Goal: Go to known website: Go to known website

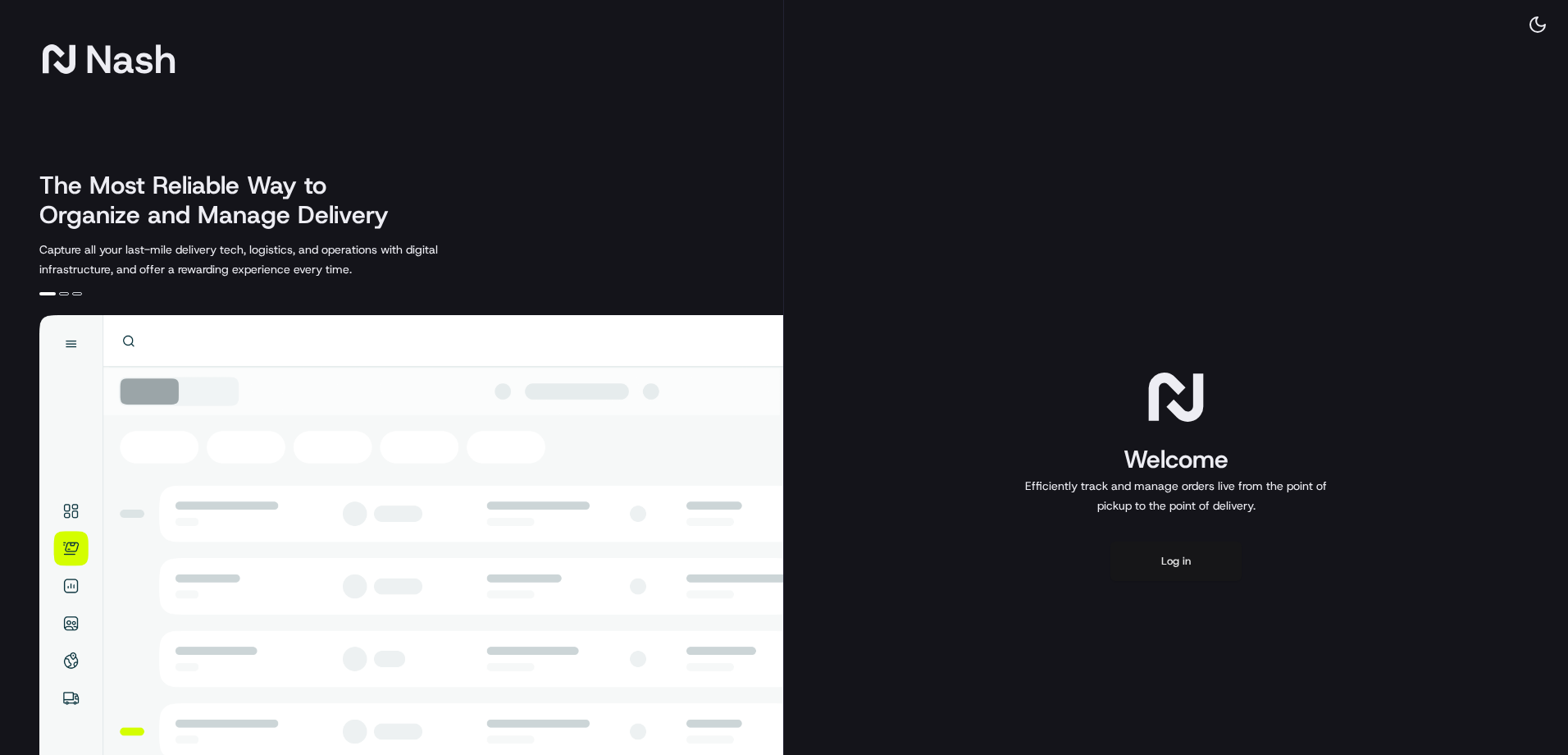
click at [1168, 555] on button "Log in" at bounding box center [1176, 561] width 132 height 39
